Goal: Transaction & Acquisition: Subscribe to service/newsletter

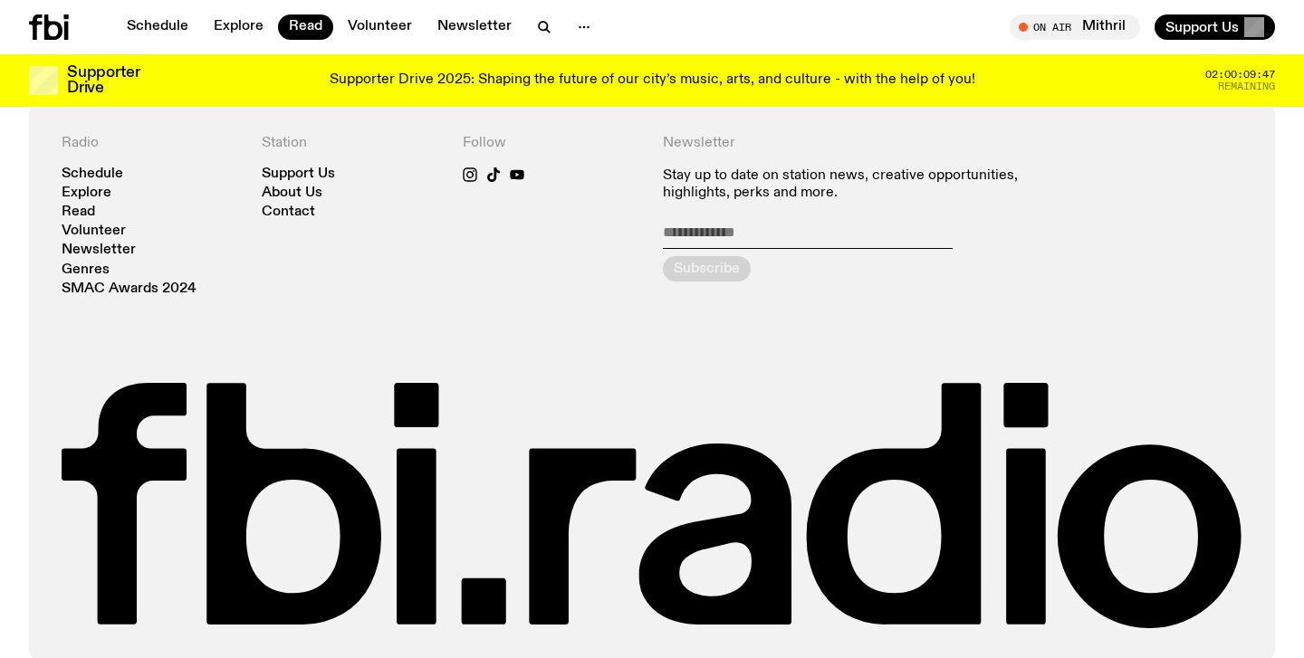
scroll to position [1949, 0]
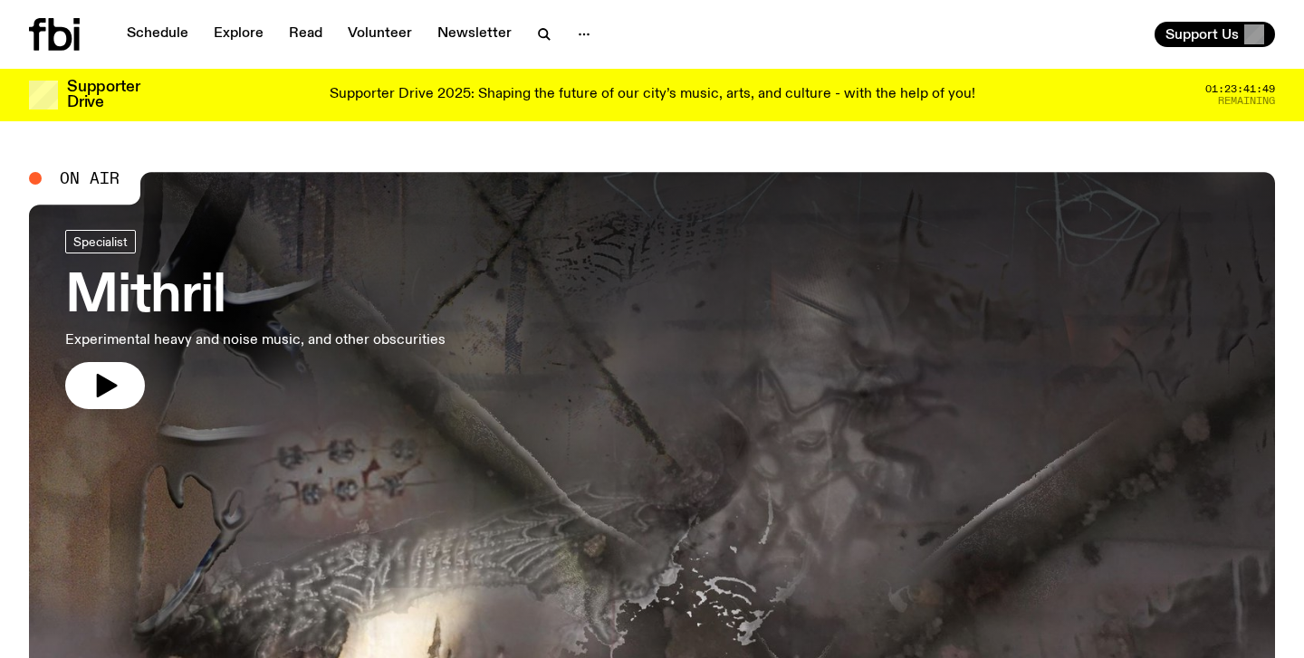
click at [499, 87] on p "Supporter Drive 2025: Shaping the future of our city’s music, arts, and culture…" at bounding box center [653, 95] width 646 height 16
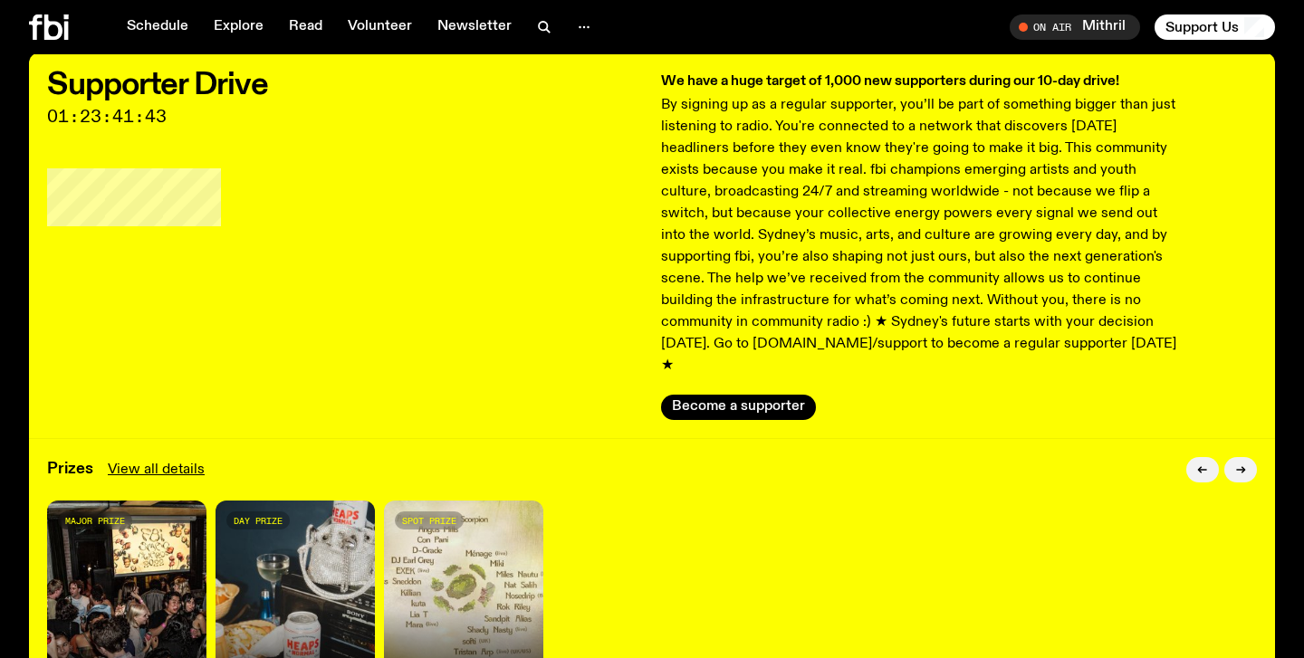
scroll to position [150, 0]
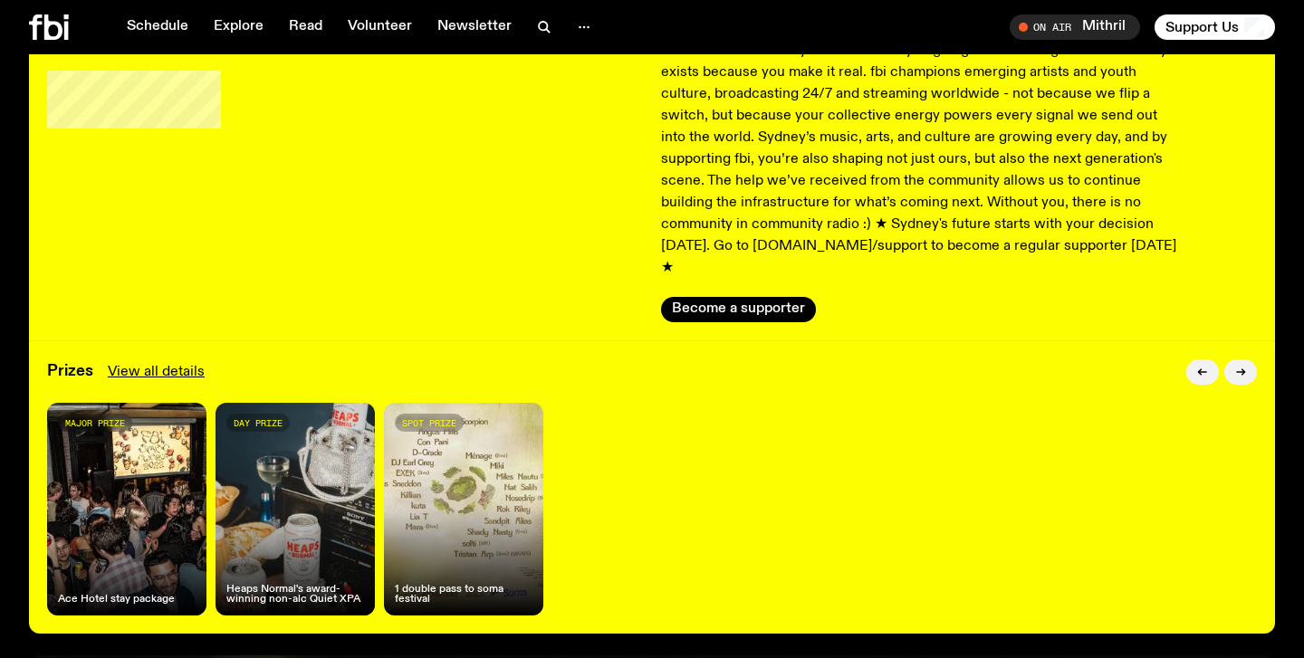
click at [281, 501] on div "day prize Heaps Normal's award-winning non-alc Quiet XPA" at bounding box center [295, 509] width 159 height 213
click at [272, 414] on div "day prize" at bounding box center [257, 423] width 63 height 18
click at [334, 585] on h4 "Heaps Normal's award-winning non-alc Quiet XPA" at bounding box center [295, 595] width 138 height 20
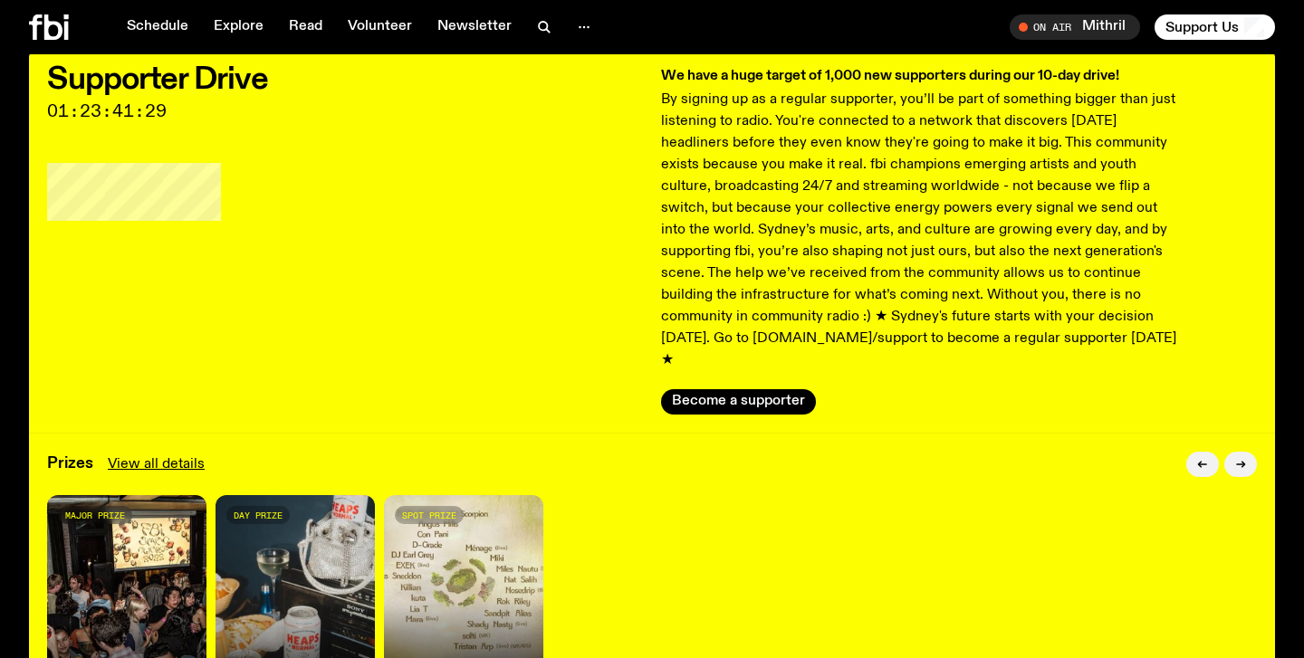
scroll to position [0, 0]
